Goal: Transaction & Acquisition: Purchase product/service

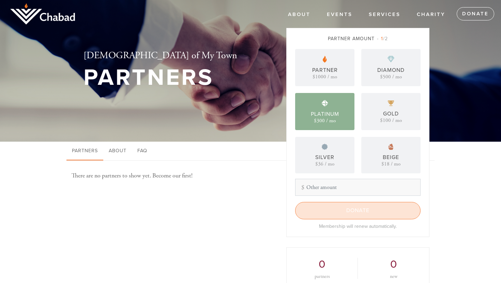
click at [334, 211] on input "Donate" at bounding box center [357, 210] width 125 height 17
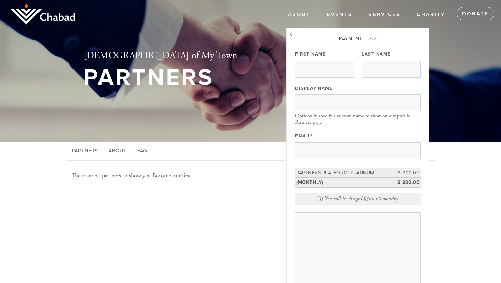
click at [150, 157] on link "FAQ" at bounding box center [142, 151] width 21 height 19
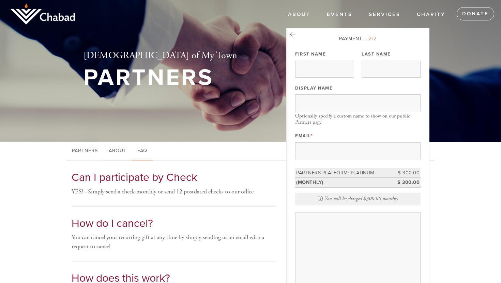
click at [114, 149] on link "About" at bounding box center [117, 151] width 29 height 19
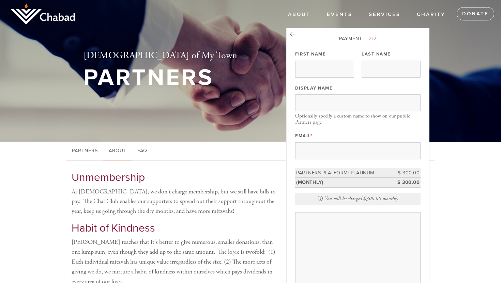
click at [91, 154] on link "Partners" at bounding box center [84, 151] width 37 height 19
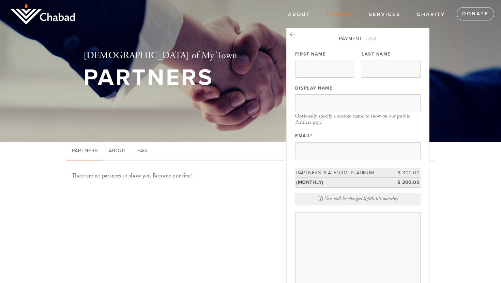
click at [340, 21] on link "Events" at bounding box center [340, 14] width 36 height 13
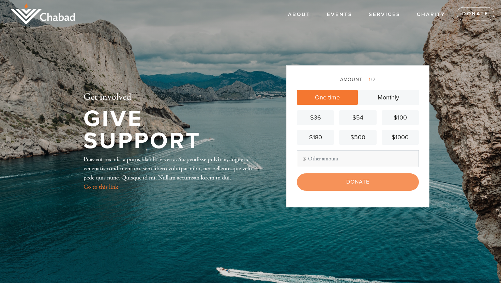
click at [379, 94] on link "Monthly" at bounding box center [388, 97] width 61 height 15
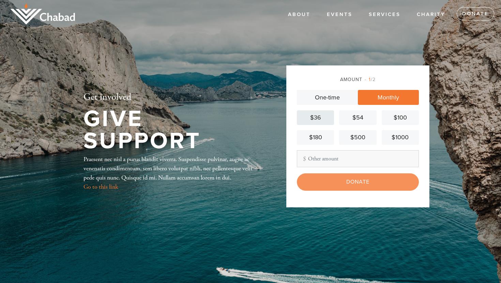
click at [307, 116] on div "$36" at bounding box center [315, 117] width 32 height 9
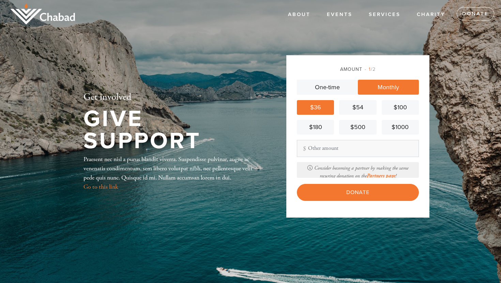
scroll to position [73, 0]
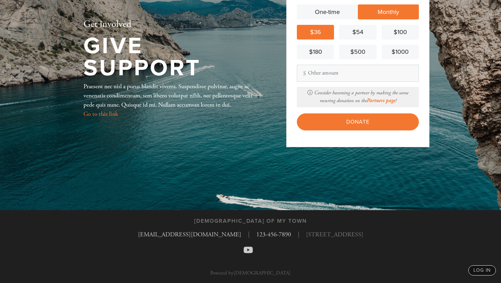
click at [341, 132] on div "Amount 1 /2 One-time Monthly $36 $54 $100 $180 $500 $1000 Other Amount Consider…" at bounding box center [357, 63] width 143 height 167
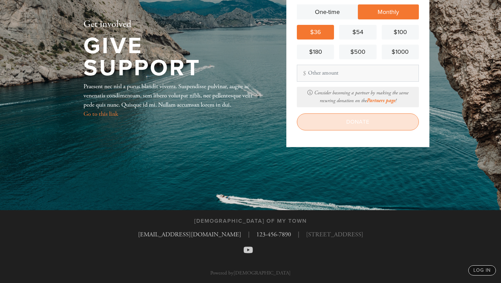
click at [343, 125] on input "Donate" at bounding box center [358, 121] width 122 height 17
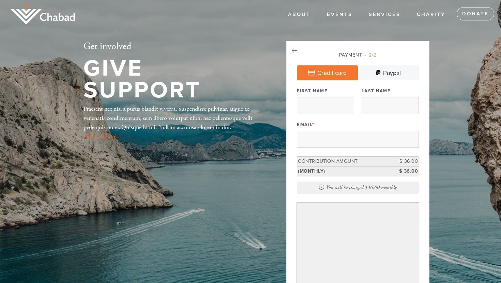
click at [40, 20] on img at bounding box center [42, 13] width 65 height 21
